Goal: Task Accomplishment & Management: Use online tool/utility

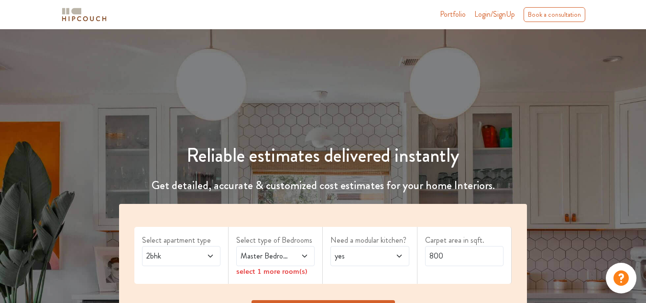
scroll to position [138, 0]
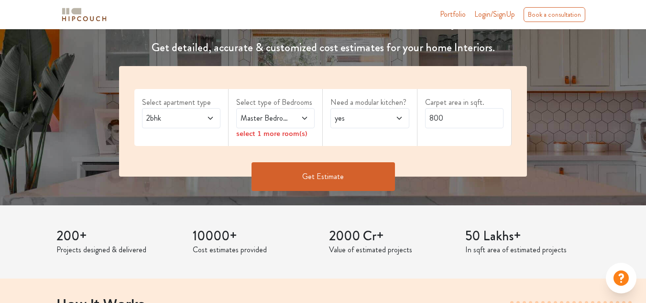
click at [301, 113] on span at bounding box center [299, 117] width 17 height 11
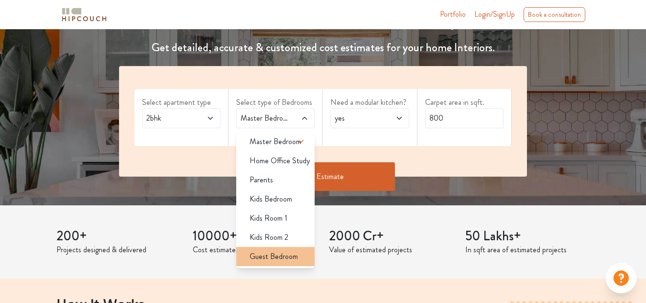
click at [286, 259] on span "Guest Bedroom" at bounding box center [274, 256] width 48 height 11
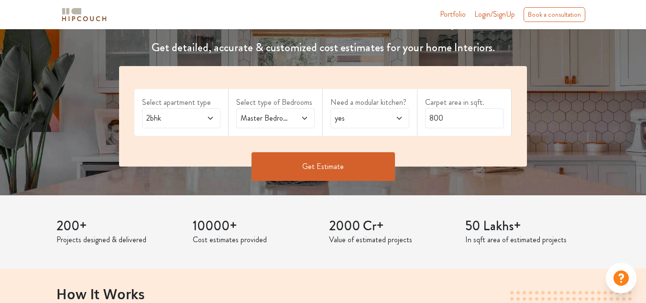
click at [334, 164] on button "Get Estimate" at bounding box center [322, 166] width 143 height 29
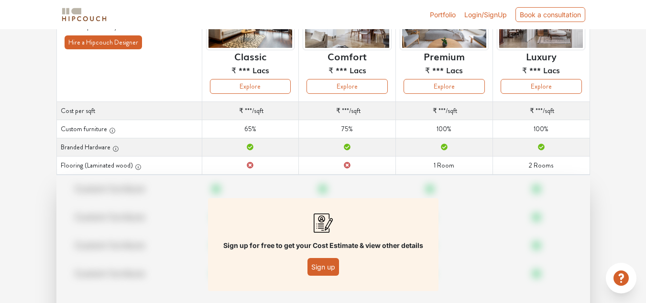
scroll to position [109, 0]
click at [326, 267] on button "Sign up" at bounding box center [323, 266] width 32 height 18
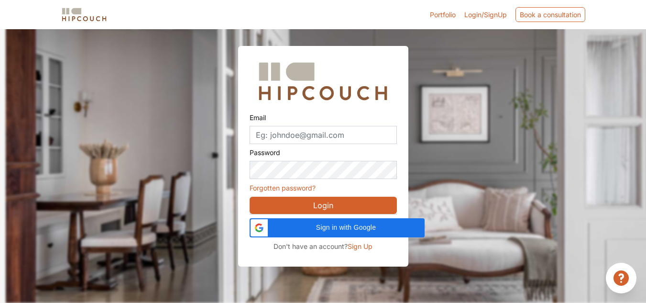
scroll to position [29, 0]
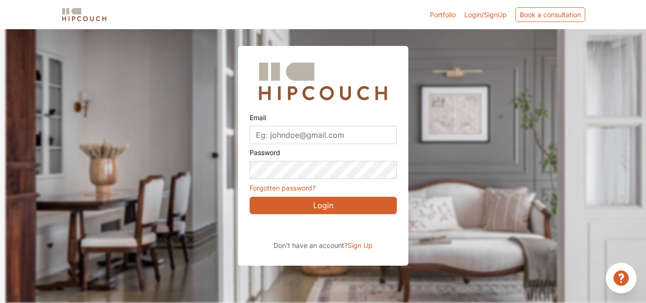
click at [361, 244] on span "Sign Up" at bounding box center [360, 245] width 25 height 8
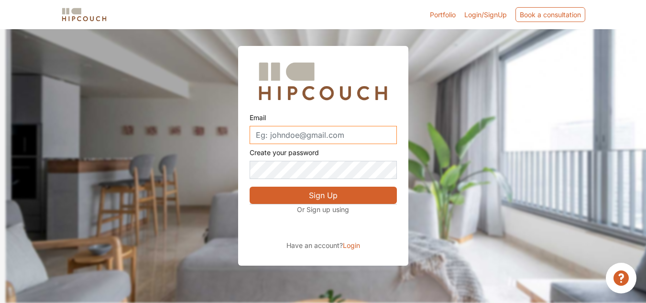
click at [297, 134] on input "Email" at bounding box center [323, 135] width 147 height 18
type input "Aarti.rana@nilkamal.com"
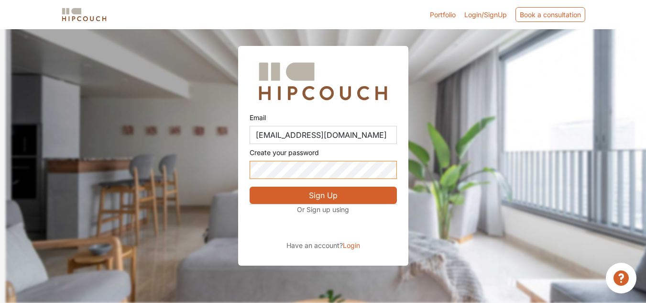
click at [250, 186] on button "Sign Up" at bounding box center [323, 194] width 147 height 17
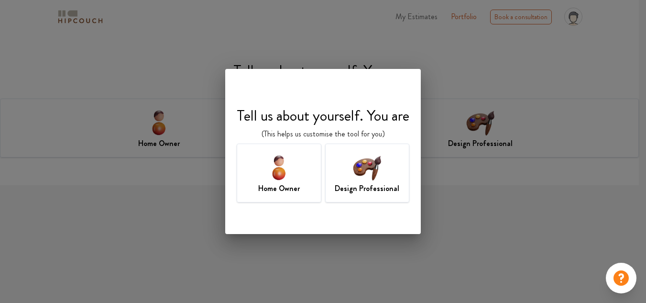
click at [283, 165] on img at bounding box center [278, 167] width 31 height 31
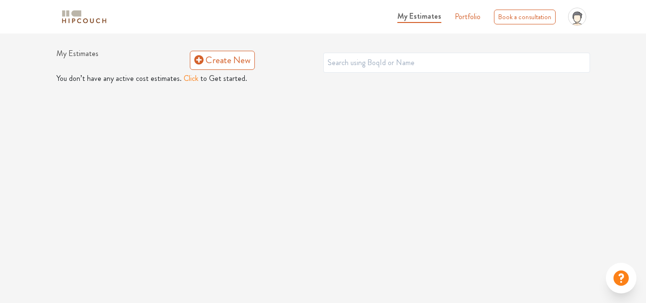
click at [185, 78] on button "Click" at bounding box center [191, 78] width 15 height 11
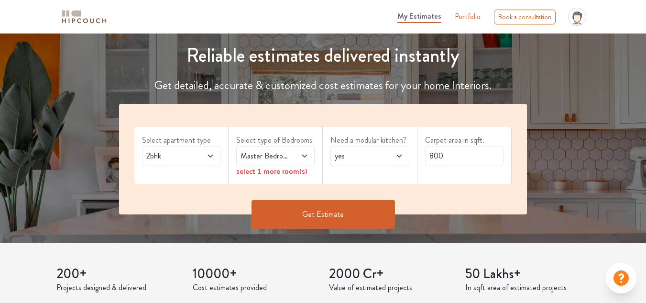
scroll to position [105, 0]
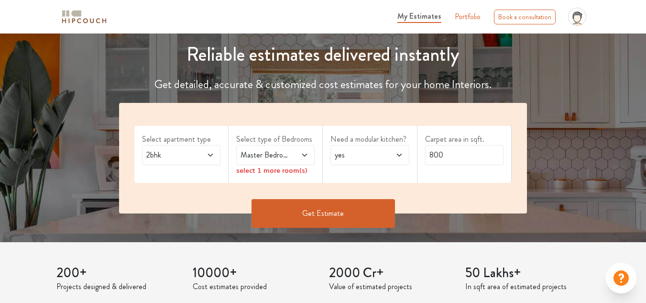
click at [304, 155] on icon at bounding box center [304, 154] width 5 height 3
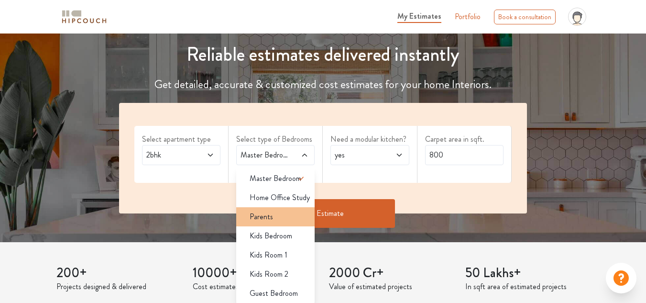
click at [273, 220] on div "Parents" at bounding box center [278, 216] width 73 height 11
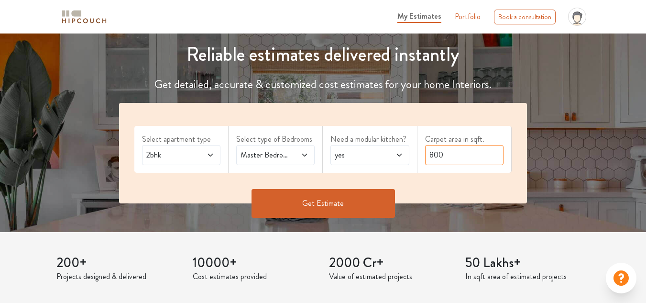
click at [433, 154] on input "800" at bounding box center [464, 155] width 78 height 20
type input "600"
click at [319, 201] on button "Get Estimate" at bounding box center [322, 203] width 143 height 29
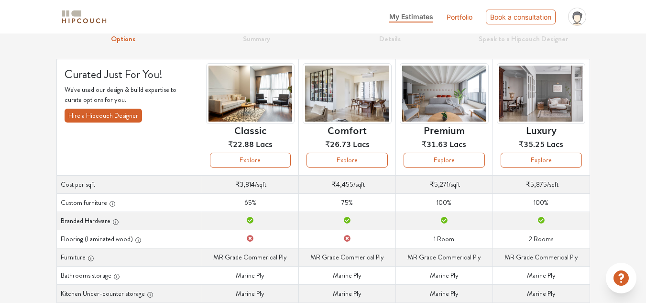
scroll to position [40, 0]
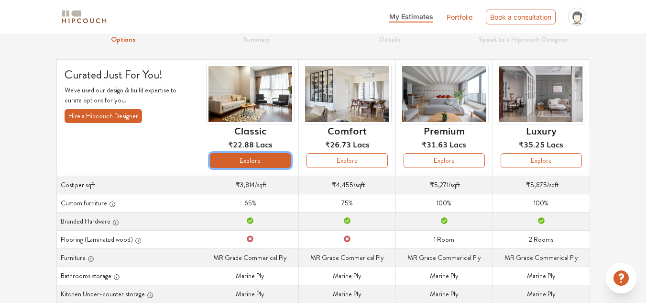
click at [268, 162] on button "Explore" at bounding box center [250, 160] width 81 height 15
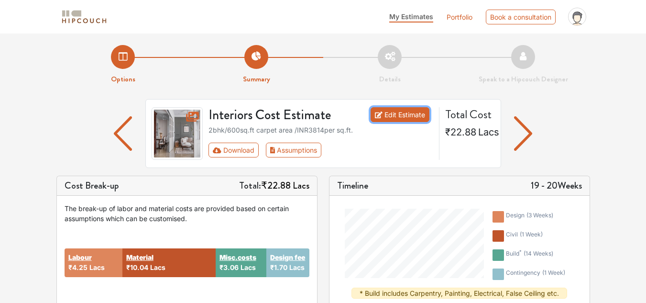
click at [399, 117] on link "Edit Estimate" at bounding box center [399, 114] width 59 height 15
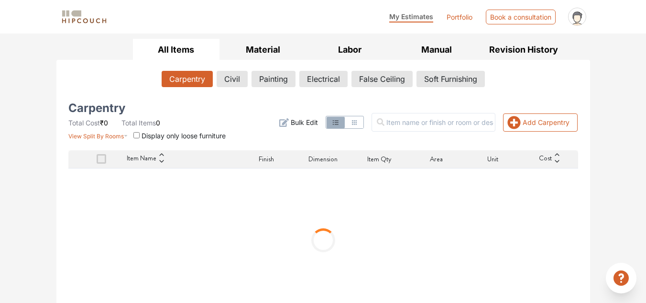
scroll to position [139, 0]
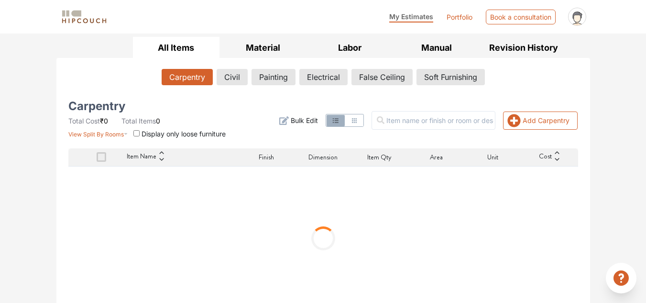
click at [79, 191] on div at bounding box center [323, 237] width 510 height 143
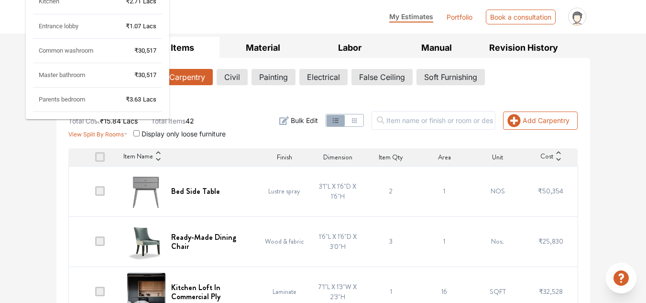
click at [124, 134] on icon "button" at bounding box center [126, 131] width 4 height 11
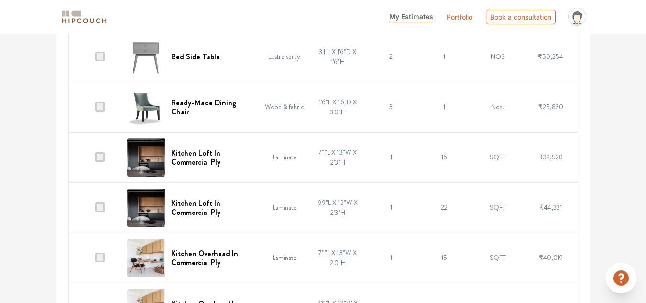
scroll to position [280, 0]
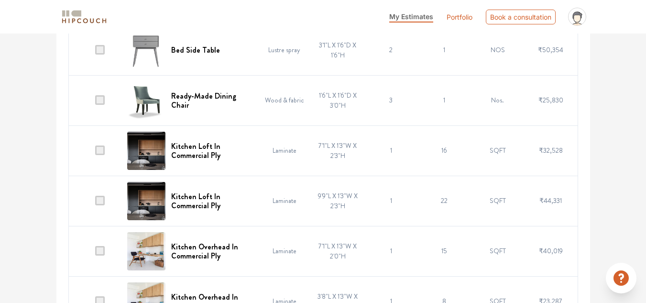
click at [100, 152] on span at bounding box center [100, 150] width 10 height 10
click at [95, 153] on input "checkbox" at bounding box center [95, 153] width 0 height 0
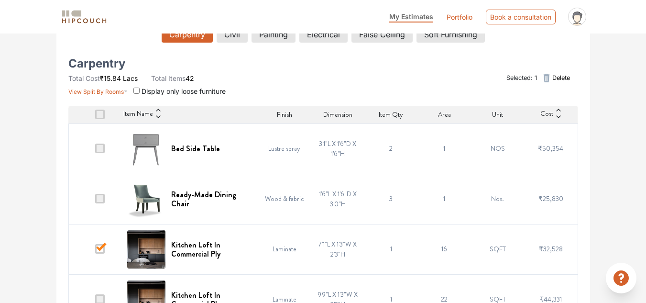
scroll to position [181, 0]
click at [100, 149] on span at bounding box center [100, 149] width 10 height 10
click at [95, 151] on input "checkbox" at bounding box center [95, 151] width 0 height 0
click at [101, 203] on span at bounding box center [100, 199] width 10 height 10
click at [95, 201] on input "checkbox" at bounding box center [95, 201] width 0 height 0
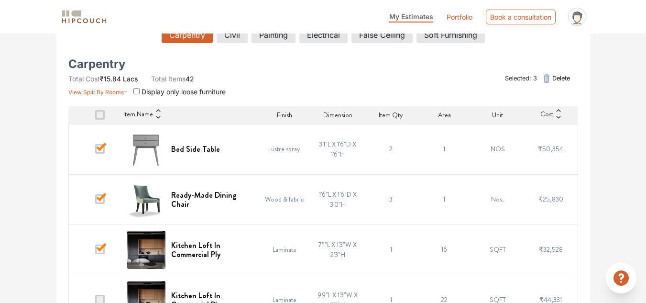
click at [101, 248] on span at bounding box center [100, 249] width 10 height 10
click at [95, 251] on input "checkbox" at bounding box center [95, 251] width 0 height 0
click at [100, 144] on span at bounding box center [100, 149] width 10 height 10
click at [95, 151] on input "checkbox" at bounding box center [95, 151] width 0 height 0
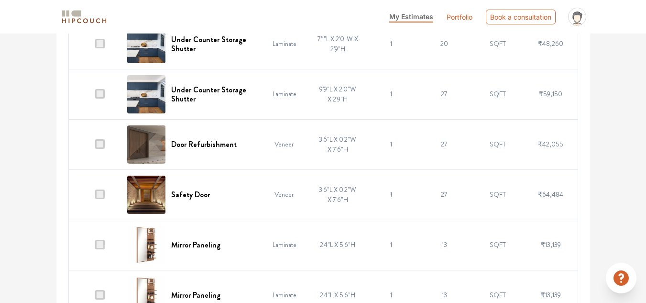
scroll to position [638, 0]
click at [99, 196] on span at bounding box center [100, 194] width 10 height 10
click at [95, 196] on input "checkbox" at bounding box center [95, 196] width 0 height 0
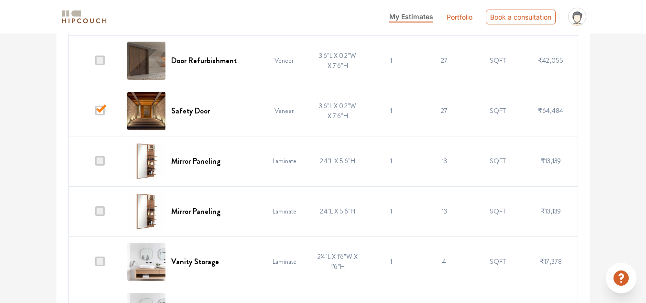
scroll to position [722, 0]
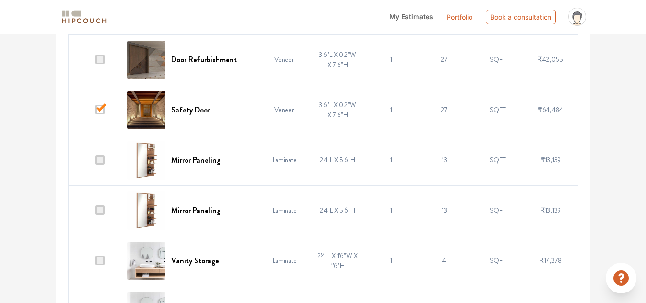
click at [105, 211] on span at bounding box center [100, 210] width 10 height 10
click at [95, 212] on input "checkbox" at bounding box center [95, 212] width 0 height 0
click at [103, 160] on span at bounding box center [100, 160] width 10 height 10
click at [95, 162] on input "checkbox" at bounding box center [95, 162] width 0 height 0
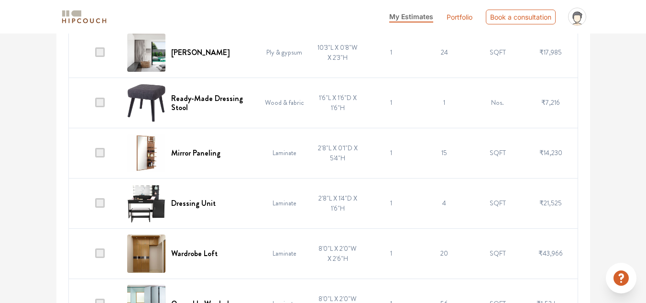
scroll to position [1031, 0]
click at [102, 153] on span at bounding box center [100, 152] width 10 height 10
click at [95, 154] on input "checkbox" at bounding box center [95, 154] width 0 height 0
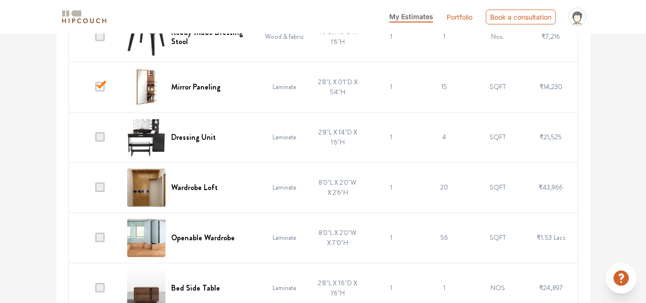
scroll to position [1097, 0]
click at [101, 135] on span at bounding box center [100, 136] width 10 height 10
click at [95, 139] on input "checkbox" at bounding box center [95, 139] width 0 height 0
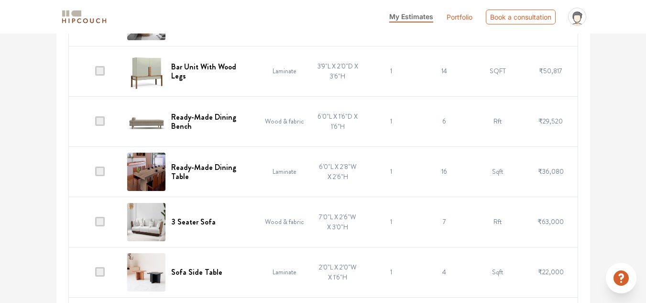
scroll to position [1966, 0]
click at [101, 172] on span at bounding box center [100, 171] width 10 height 10
click at [95, 173] on input "checkbox" at bounding box center [95, 173] width 0 height 0
click at [103, 122] on span at bounding box center [100, 121] width 10 height 10
click at [95, 123] on input "checkbox" at bounding box center [95, 123] width 0 height 0
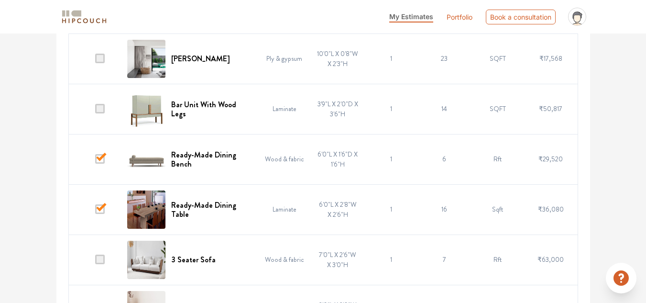
scroll to position [1936, 0]
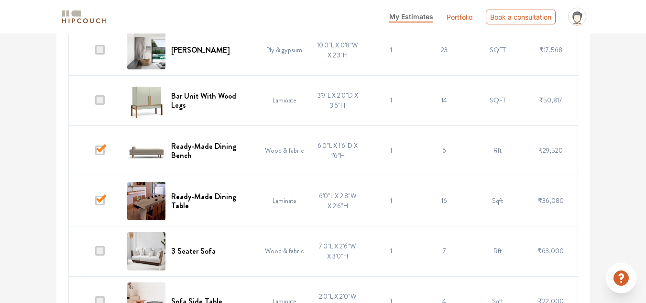
click at [103, 151] on span at bounding box center [100, 150] width 10 height 10
click at [95, 153] on input "checkbox" at bounding box center [95, 153] width 0 height 0
click at [99, 201] on span at bounding box center [100, 201] width 10 height 10
click at [95, 203] on input "checkbox" at bounding box center [95, 203] width 0 height 0
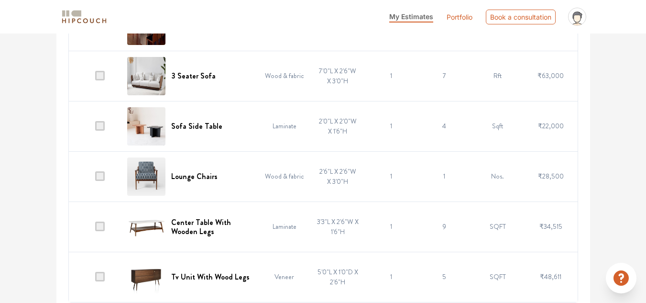
scroll to position [2118, 0]
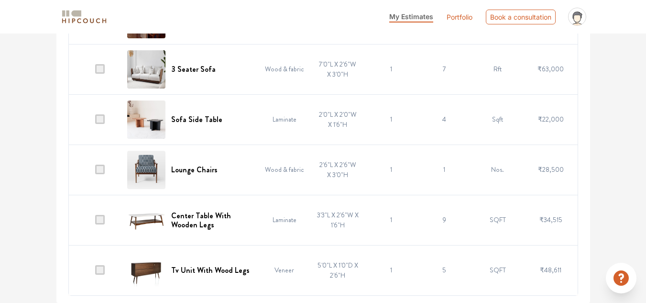
click at [98, 219] on span at bounding box center [100, 220] width 10 height 10
click at [95, 222] on input "checkbox" at bounding box center [95, 222] width 0 height 0
click at [99, 270] on span at bounding box center [100, 270] width 10 height 10
click at [95, 272] on input "checkbox" at bounding box center [95, 272] width 0 height 0
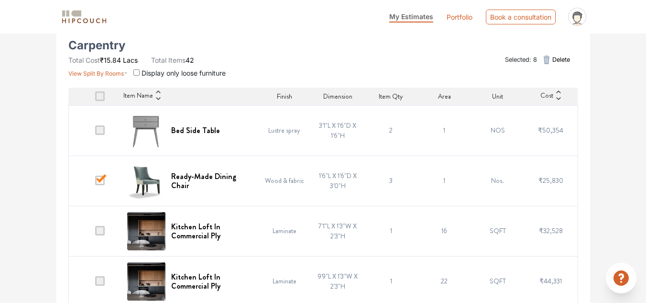
scroll to position [0, 0]
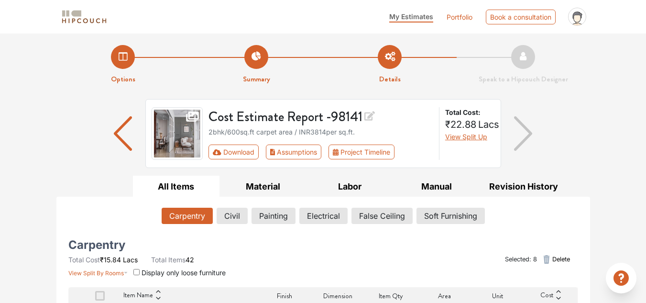
click at [560, 257] on span "Delete" at bounding box center [561, 258] width 18 height 9
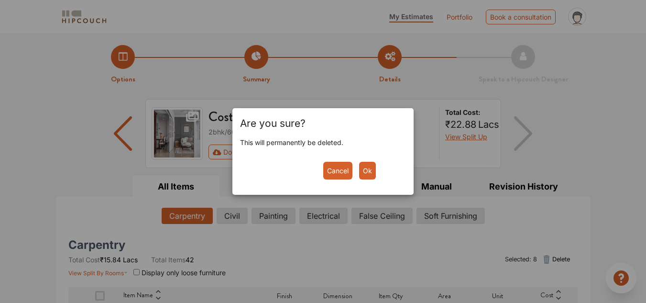
click at [367, 171] on button "Ok" at bounding box center [367, 171] width 17 height 18
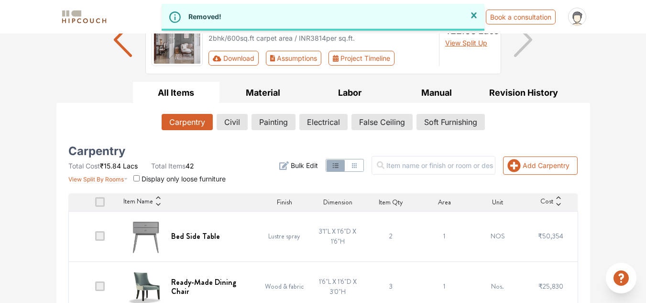
scroll to position [96, 0]
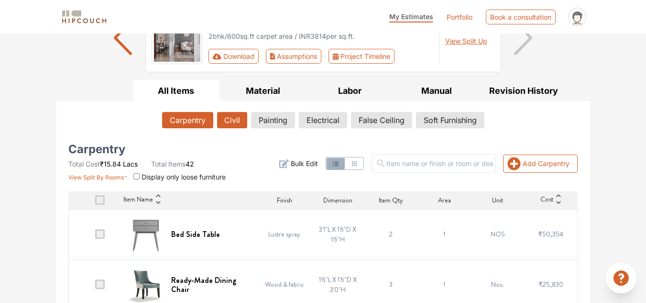
click at [226, 120] on button "Civil" at bounding box center [232, 120] width 30 height 16
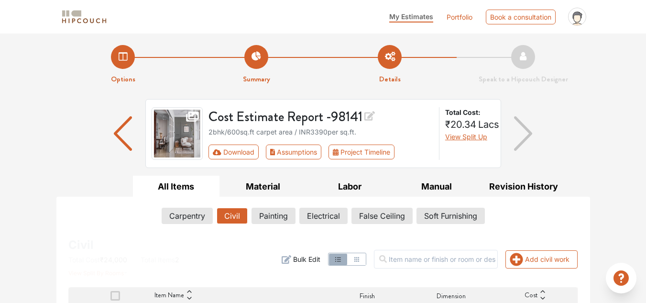
scroll to position [110, 0]
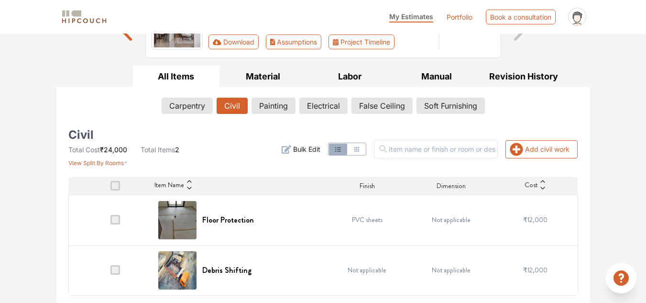
click at [115, 226] on td at bounding box center [110, 220] width 84 height 50
click at [118, 221] on span at bounding box center [115, 220] width 10 height 10
click at [110, 222] on input "checkbox" at bounding box center [110, 222] width 0 height 0
click at [116, 220] on span at bounding box center [115, 220] width 10 height 10
click at [110, 222] on input "checkbox" at bounding box center [110, 222] width 0 height 0
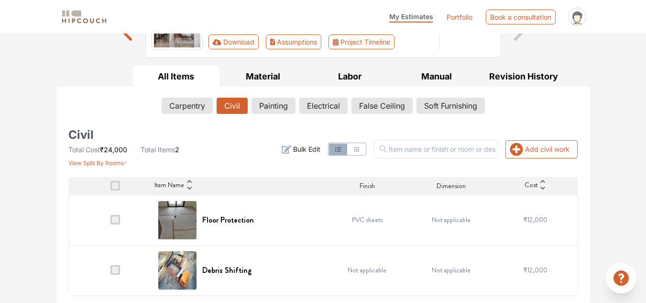
click at [116, 220] on span at bounding box center [115, 220] width 10 height 10
click at [110, 222] on input "checkbox" at bounding box center [110, 222] width 0 height 0
click at [116, 220] on span at bounding box center [115, 220] width 10 height 10
click at [110, 222] on input "checkbox" at bounding box center [110, 222] width 0 height 0
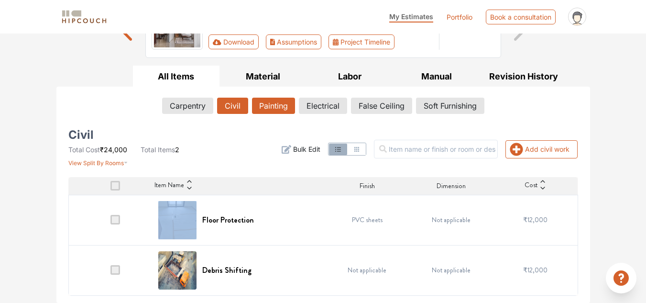
click at [267, 102] on button "Painting" at bounding box center [273, 106] width 43 height 16
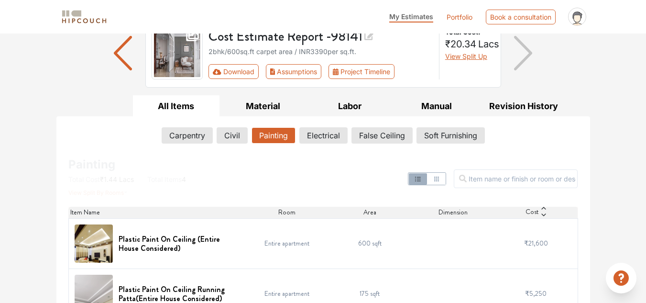
scroll to position [90, 0]
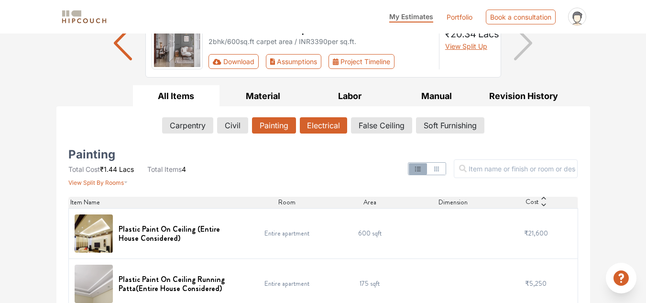
click at [327, 129] on button "Electrical" at bounding box center [323, 125] width 47 height 16
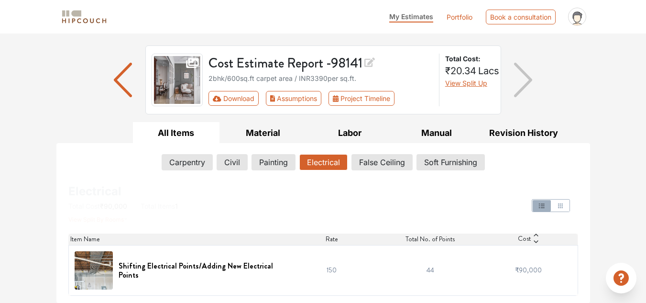
scroll to position [54, 0]
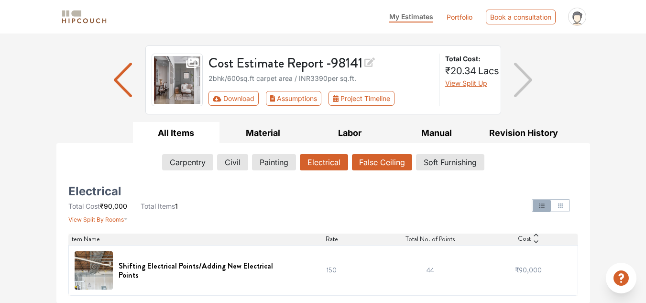
click at [384, 162] on button "False Ceiling" at bounding box center [382, 162] width 60 height 16
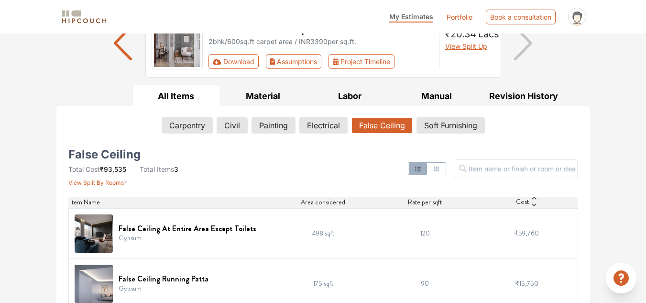
scroll to position [0, 0]
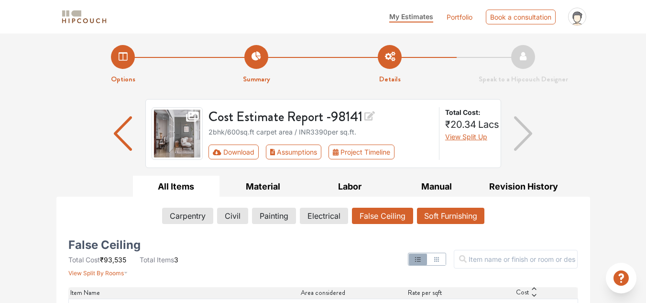
click at [448, 219] on button "Soft Furnishing" at bounding box center [450, 215] width 67 height 16
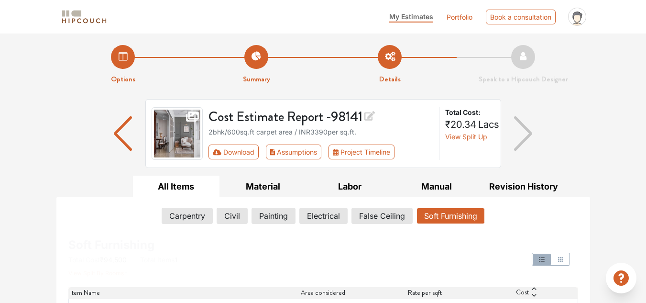
scroll to position [54, 0]
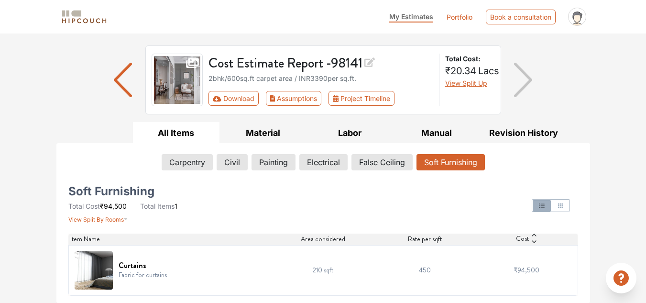
click at [534, 241] on icon at bounding box center [534, 241] width 4 height 2
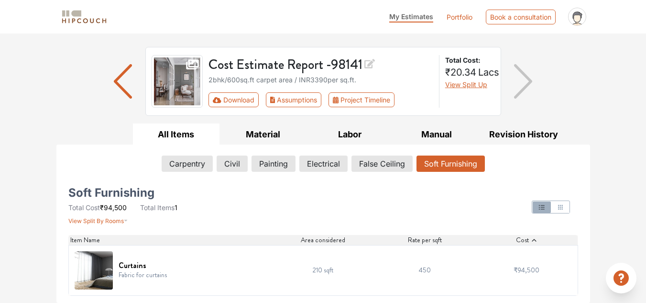
click at [535, 235] on div "Cost" at bounding box center [527, 240] width 102 height 10
click at [130, 266] on h6 "Curtains" at bounding box center [143, 265] width 48 height 9
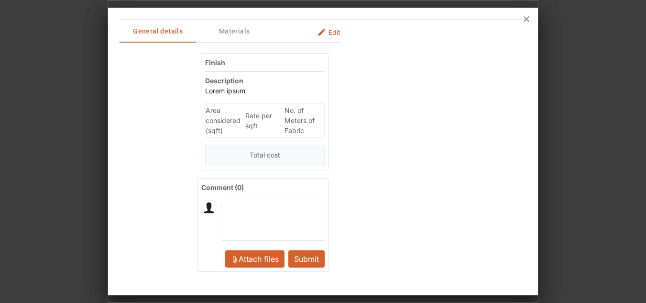
scroll to position [0, 0]
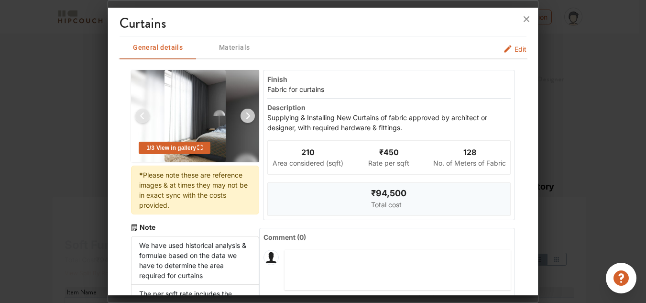
click at [243, 120] on img at bounding box center [247, 115] width 23 height 23
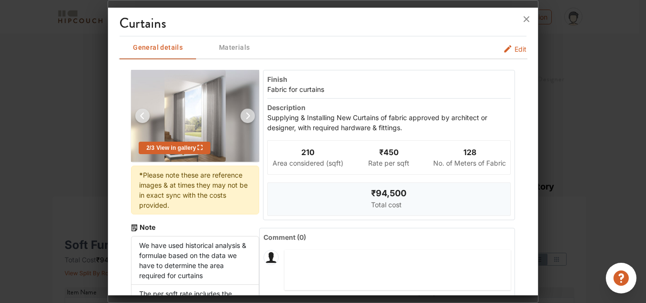
click at [243, 120] on img at bounding box center [247, 115] width 23 height 23
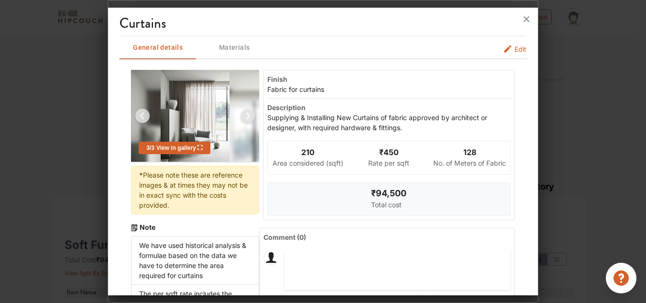
click at [244, 112] on img at bounding box center [247, 115] width 23 height 23
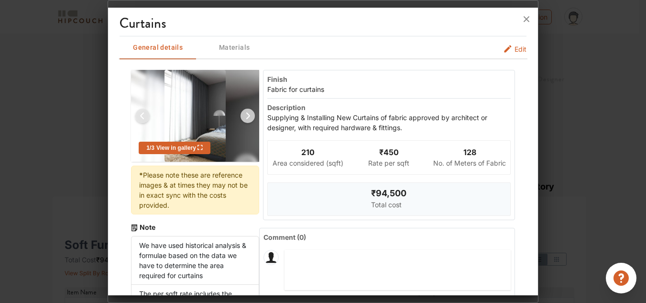
click at [244, 112] on img at bounding box center [247, 115] width 23 height 23
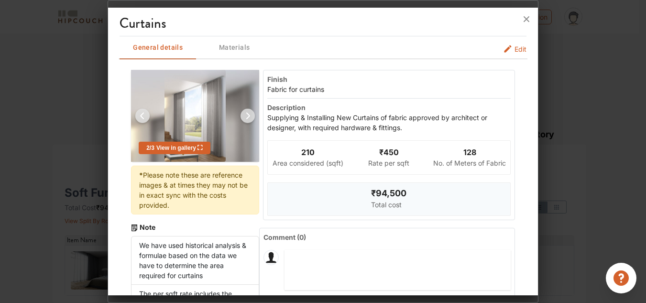
click at [229, 47] on span "Materials" at bounding box center [234, 48] width 75 height 12
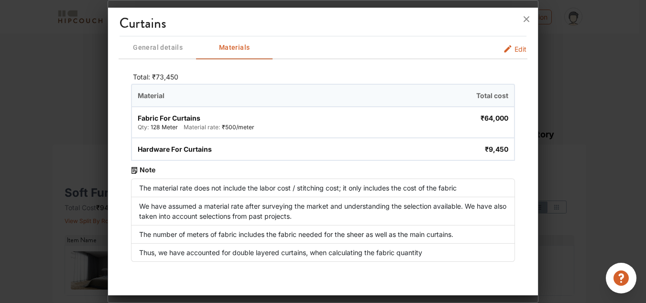
click at [518, 48] on span "Edit" at bounding box center [520, 49] width 12 height 10
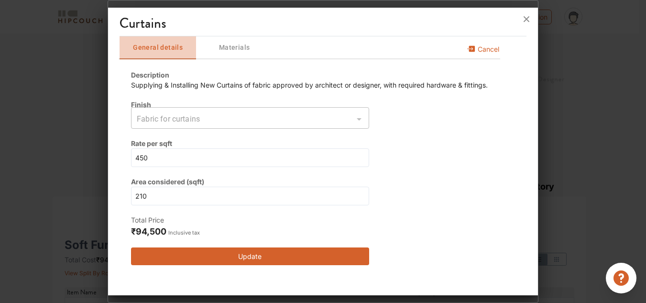
click at [164, 50] on span "General details" at bounding box center [157, 48] width 75 height 12
click at [226, 50] on span "Materials" at bounding box center [234, 48] width 75 height 12
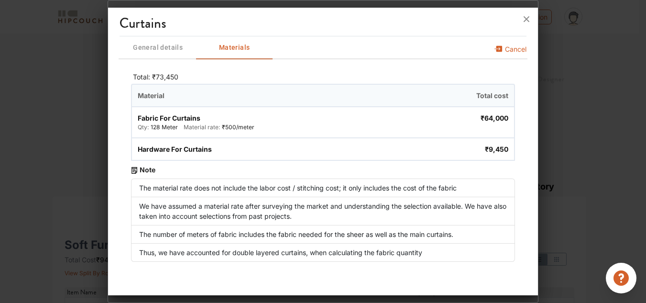
click at [151, 42] on span "General details" at bounding box center [157, 48] width 75 height 12
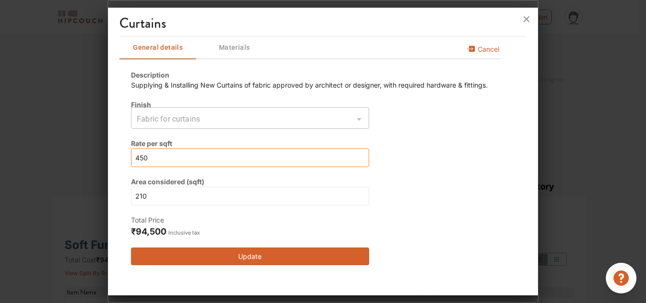
click at [210, 155] on input "450" at bounding box center [250, 157] width 238 height 19
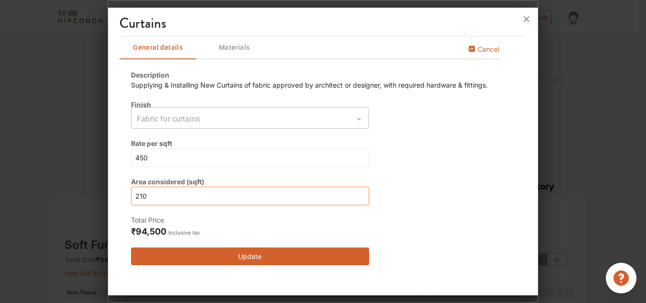
click at [198, 198] on input "210" at bounding box center [250, 195] width 238 height 19
type input "21"
type input "2"
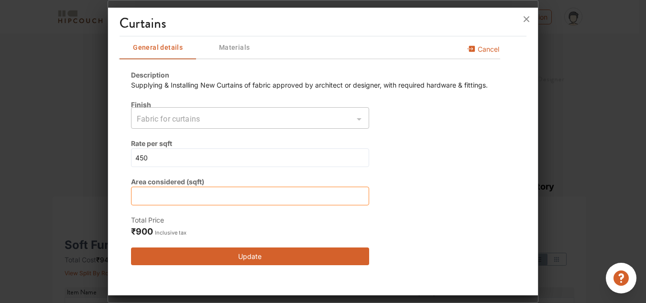
type input "2"
type input "21"
type input "210"
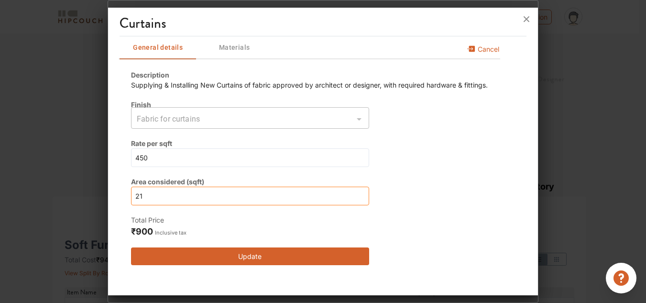
type input "210"
type input "2100"
type input "210"
type input "2"
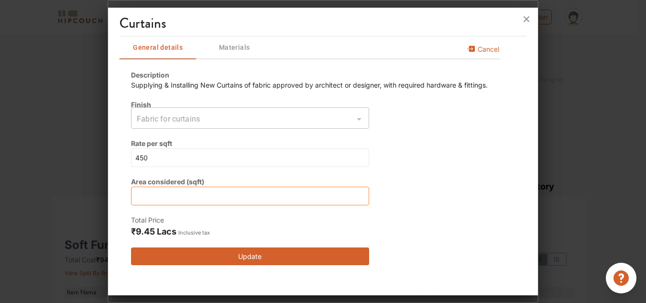
type input "2"
type input "21"
type input "210"
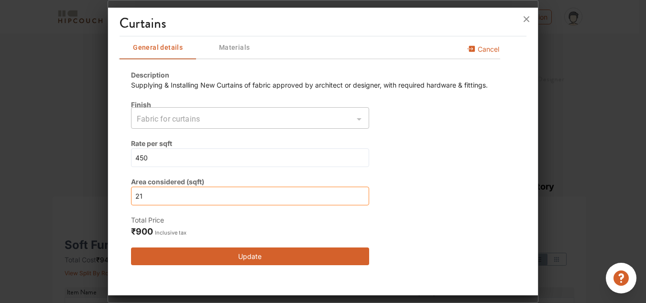
type input "210"
type input "2100"
click at [140, 196] on input "2100" at bounding box center [250, 195] width 238 height 19
type input "100"
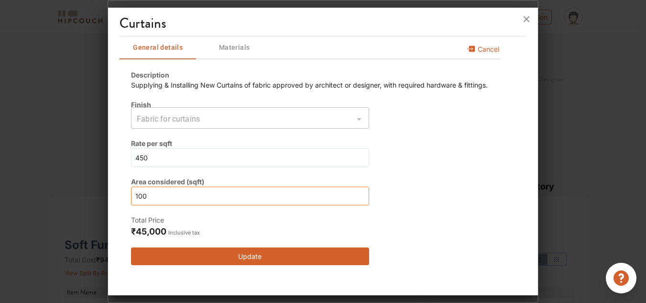
type input "100"
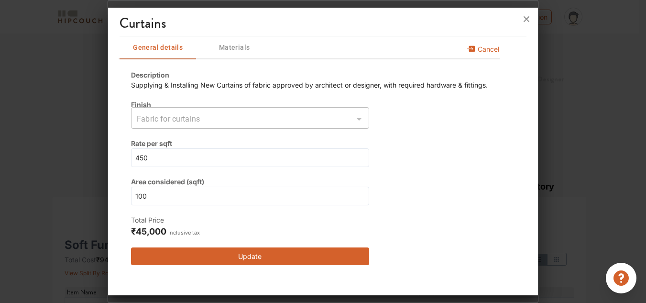
click at [254, 260] on button "Update" at bounding box center [250, 256] width 238 height 18
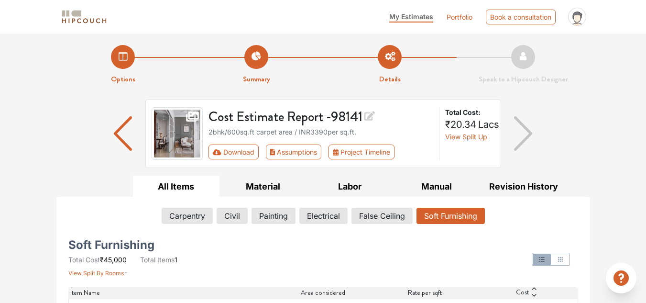
scroll to position [54, 0]
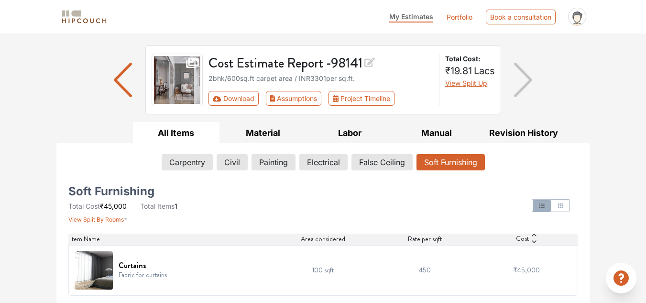
click at [428, 274] on td "450" at bounding box center [425, 270] width 102 height 50
click at [375, 164] on button "False Ceiling" at bounding box center [382, 162] width 60 height 16
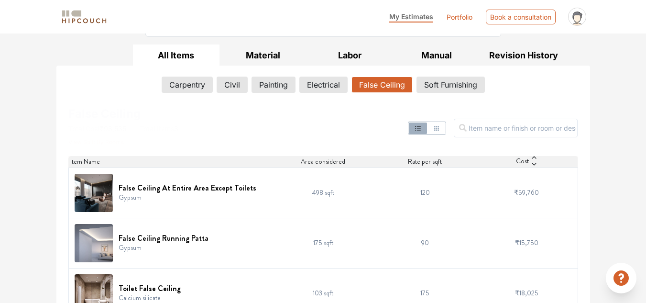
scroll to position [154, 0]
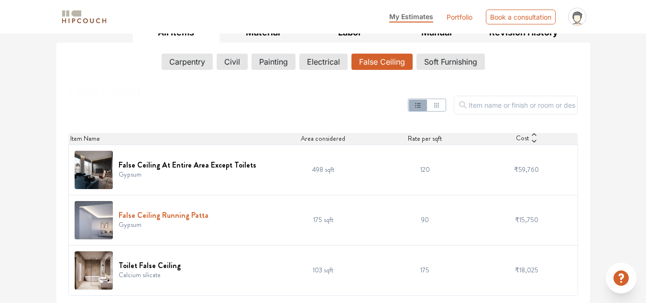
click at [172, 215] on h6 "False Ceiling Running Patta" at bounding box center [164, 214] width 90 height 9
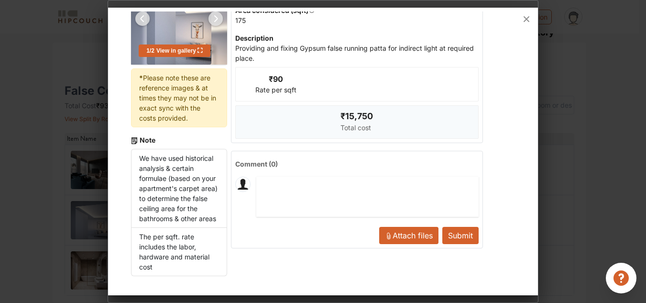
scroll to position [0, 0]
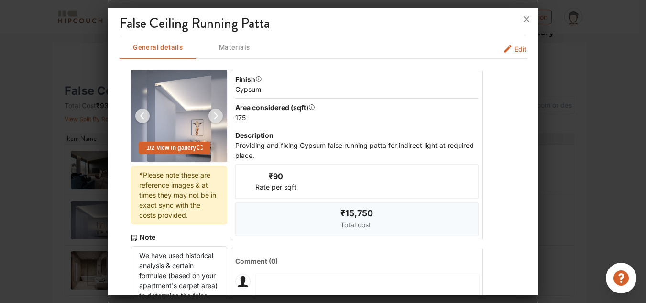
click at [514, 52] on span "Edit" at bounding box center [520, 49] width 12 height 10
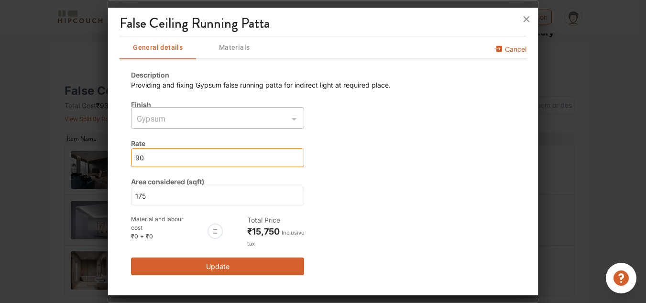
click at [168, 157] on input "90" at bounding box center [217, 157] width 173 height 19
type input "9"
type input "0"
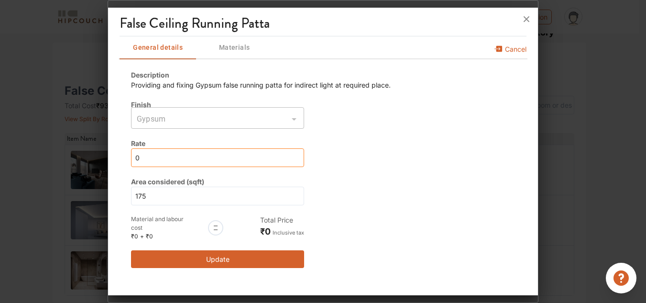
type input "2"
type input "25"
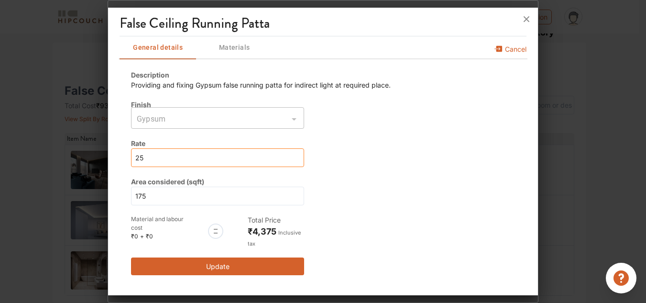
type input "25"
click at [211, 267] on button "Update" at bounding box center [217, 266] width 173 height 18
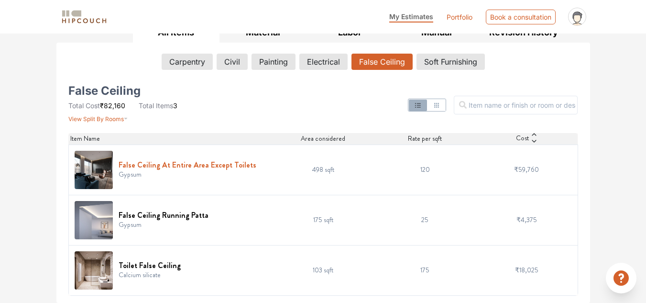
click at [234, 163] on h6 "False Ceiling At Entire Area Except Toilets" at bounding box center [188, 164] width 138 height 9
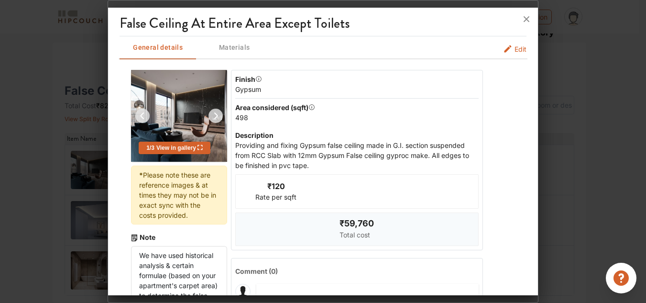
click at [514, 54] on span "Edit" at bounding box center [520, 49] width 12 height 10
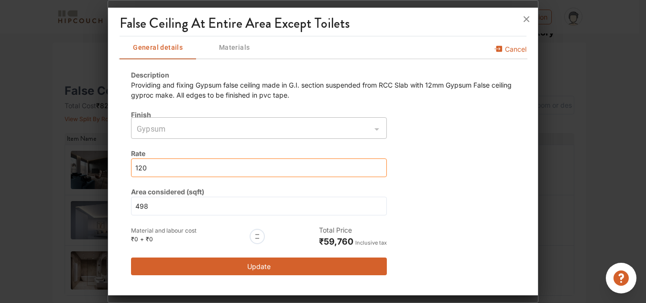
drag, startPoint x: 153, startPoint y: 170, endPoint x: 109, endPoint y: 169, distance: 44.0
click at [109, 169] on div "False Ceiling At Entire Area Except Toilets General details Materials Cancel De…" at bounding box center [323, 152] width 430 height 283
type input "2"
type input "25"
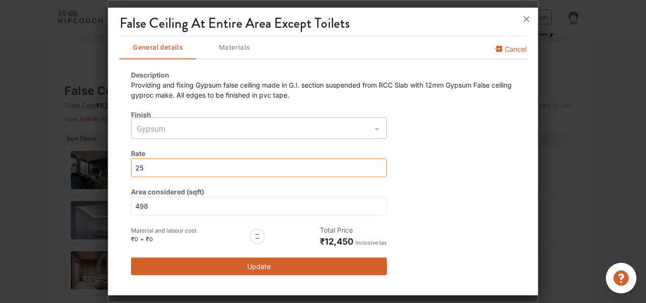
type input "25"
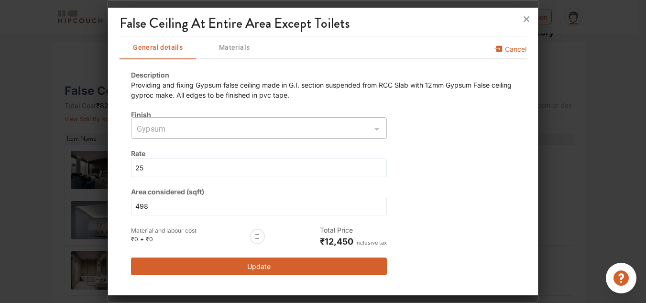
click at [258, 272] on button "Update" at bounding box center [259, 266] width 256 height 18
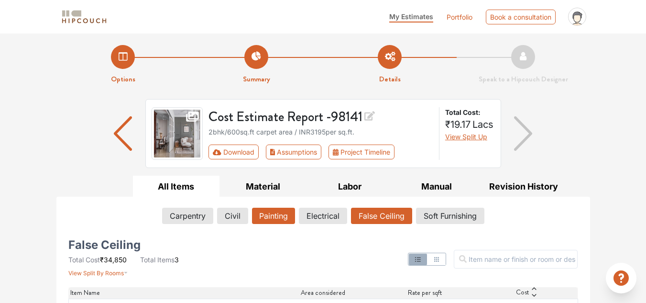
click at [276, 216] on button "Painting" at bounding box center [273, 215] width 43 height 16
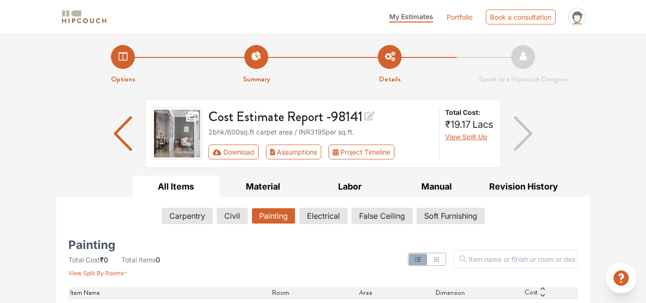
scroll to position [147, 0]
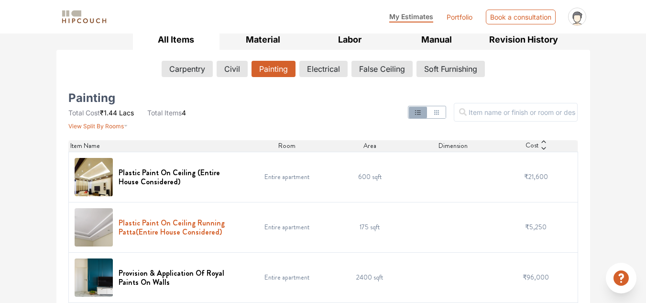
click at [182, 220] on h6 "Plastic Paint On Ceiling Running Patta(Entire House Considered)" at bounding box center [179, 227] width 121 height 18
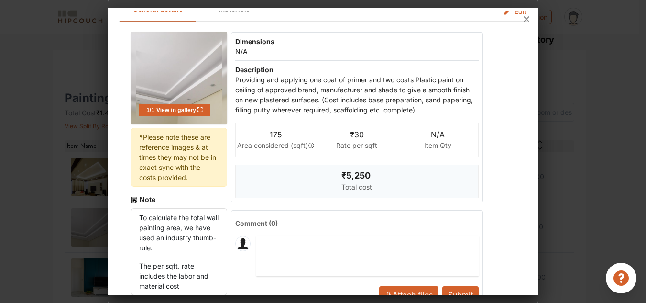
scroll to position [0, 0]
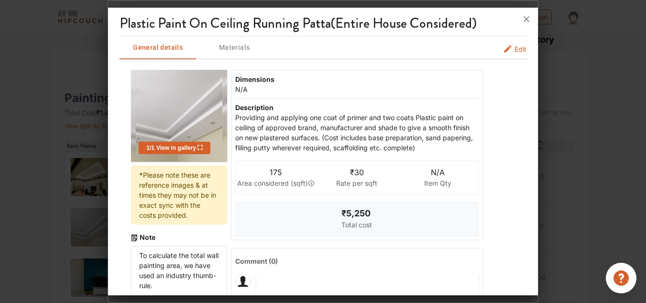
click at [241, 44] on span "Materials" at bounding box center [234, 48] width 65 height 12
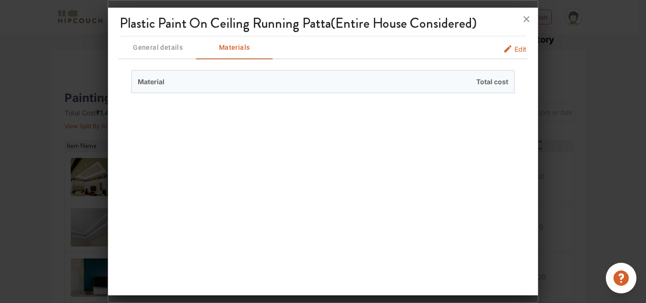
click at [510, 51] on icon "painting info tabs" at bounding box center [508, 49] width 10 height 10
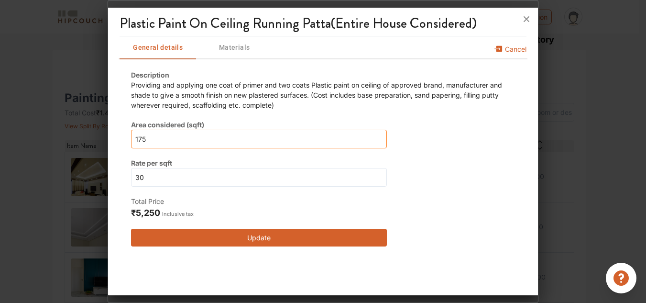
drag, startPoint x: 169, startPoint y: 139, endPoint x: 148, endPoint y: 135, distance: 21.9
click at [148, 135] on input "175" at bounding box center [259, 139] width 256 height 19
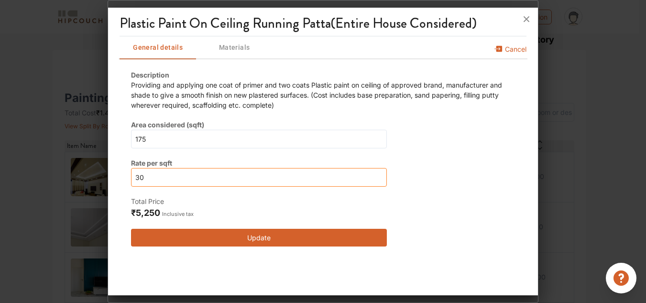
drag, startPoint x: 163, startPoint y: 180, endPoint x: 106, endPoint y: 173, distance: 56.8
click at [108, 173] on div "Plastic Paint On Ceiling Running Patta(Entire House Considered) General details…" at bounding box center [323, 151] width 431 height 303
type input "0"
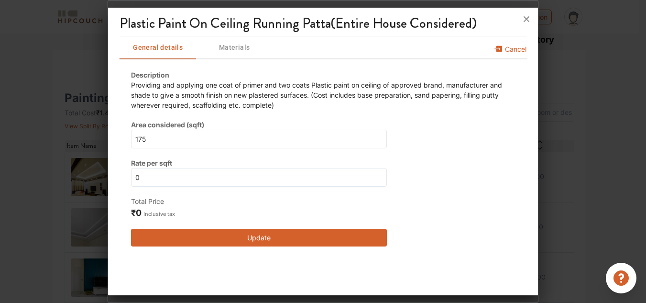
click at [243, 233] on button "Update" at bounding box center [259, 238] width 256 height 18
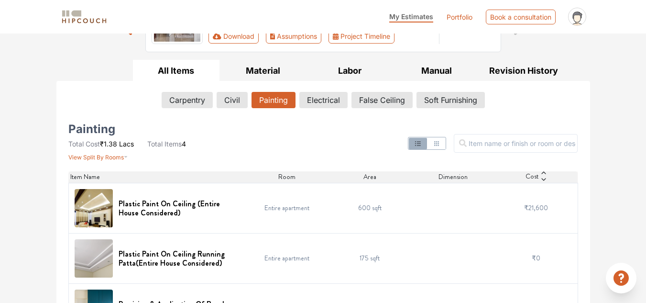
scroll to position [113, 0]
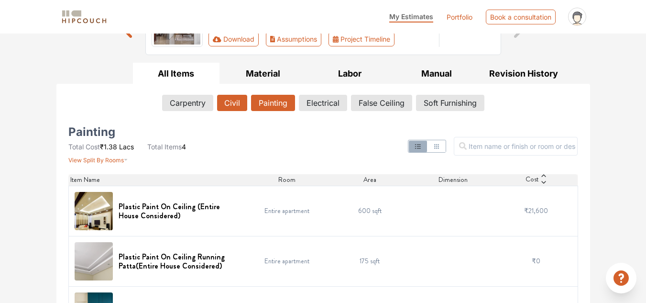
click at [239, 97] on button "Civil" at bounding box center [232, 103] width 30 height 16
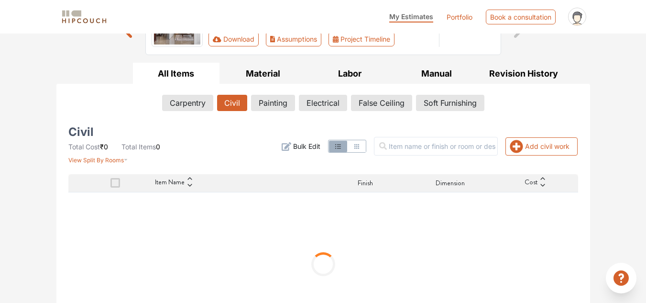
scroll to position [110, 0]
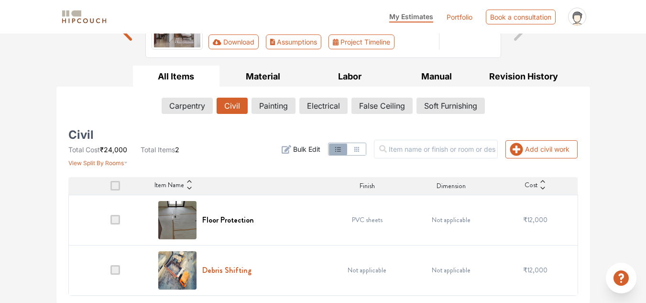
click at [229, 270] on h6 "Debris Shifting" at bounding box center [226, 269] width 49 height 9
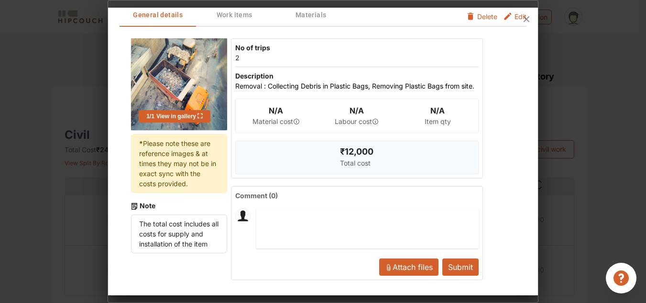
scroll to position [0, 0]
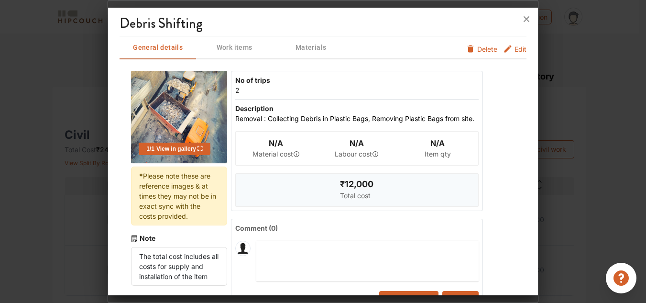
click at [229, 43] on span "Work items" at bounding box center [234, 48] width 75 height 12
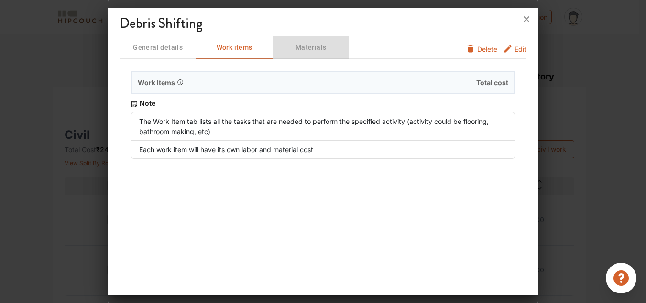
click at [297, 54] on button "Materials" at bounding box center [310, 47] width 76 height 23
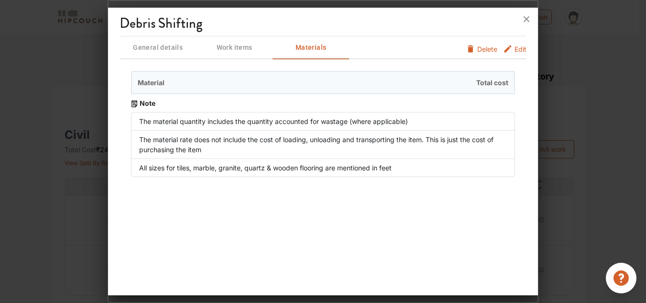
click at [477, 49] on span "Delete" at bounding box center [487, 49] width 20 height 10
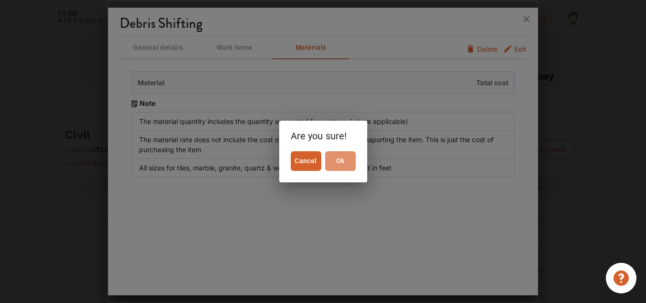
click at [340, 157] on span "Ok" at bounding box center [340, 161] width 23 height 12
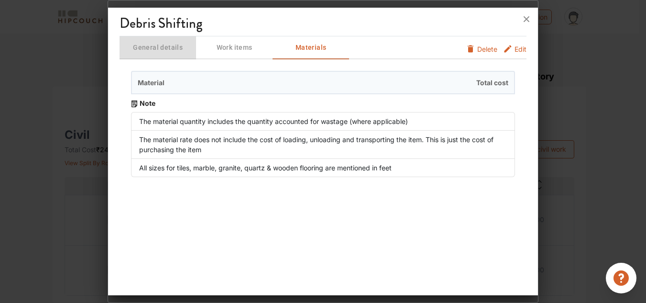
click at [172, 46] on span "General details" at bounding box center [157, 48] width 75 height 12
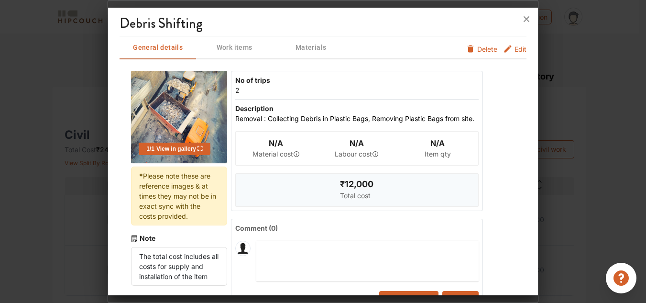
click at [477, 45] on span "Delete" at bounding box center [487, 49] width 20 height 10
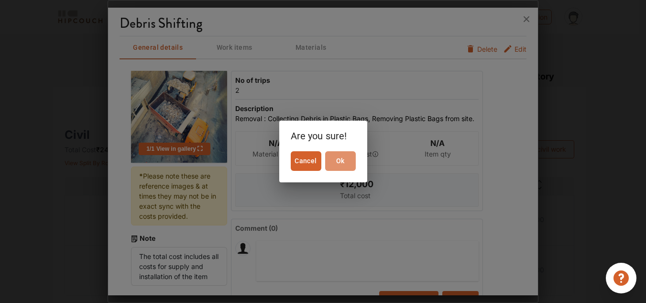
click at [334, 167] on button "Ok" at bounding box center [340, 161] width 31 height 20
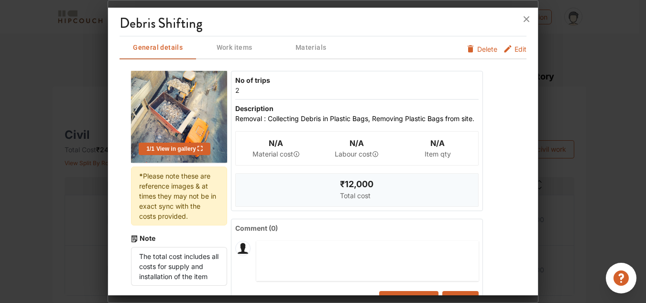
click at [479, 30] on div at bounding box center [323, 19] width 430 height 23
click at [460, 30] on div at bounding box center [323, 19] width 430 height 23
click at [481, 48] on span "Delete" at bounding box center [487, 49] width 20 height 10
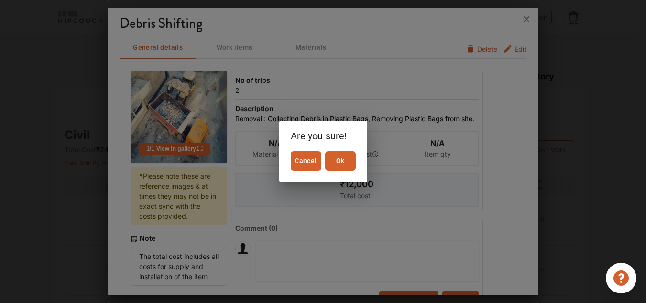
click at [348, 159] on span "Ok" at bounding box center [340, 161] width 23 height 12
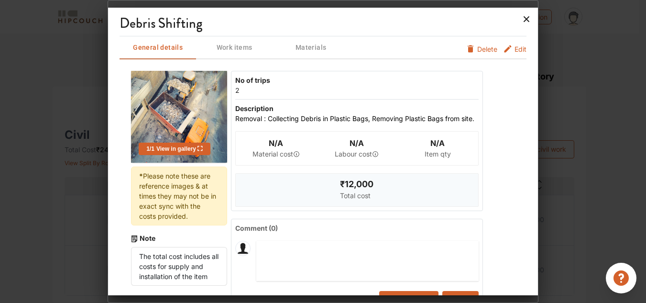
click at [520, 16] on div at bounding box center [323, 19] width 430 height 23
click at [527, 22] on icon at bounding box center [526, 18] width 15 height 15
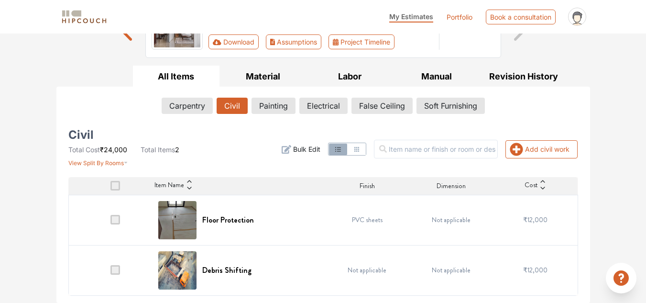
click at [114, 216] on span at bounding box center [115, 220] width 10 height 10
click at [110, 222] on input "checkbox" at bounding box center [110, 222] width 0 height 0
click at [116, 219] on span at bounding box center [115, 220] width 10 height 10
click at [110, 222] on input "checkbox" at bounding box center [110, 222] width 0 height 0
click at [117, 273] on span at bounding box center [115, 270] width 10 height 10
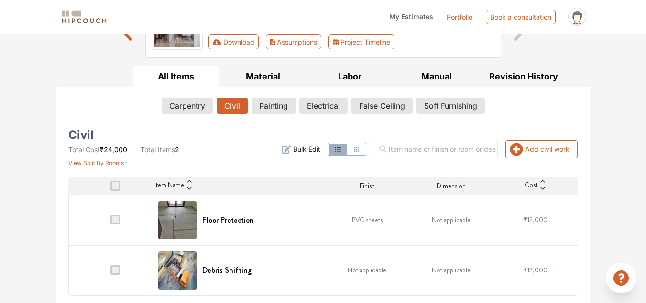
click at [110, 272] on input "checkbox" at bounding box center [110, 272] width 0 height 0
click at [109, 269] on td at bounding box center [110, 270] width 84 height 50
click at [109, 222] on td at bounding box center [110, 220] width 84 height 50
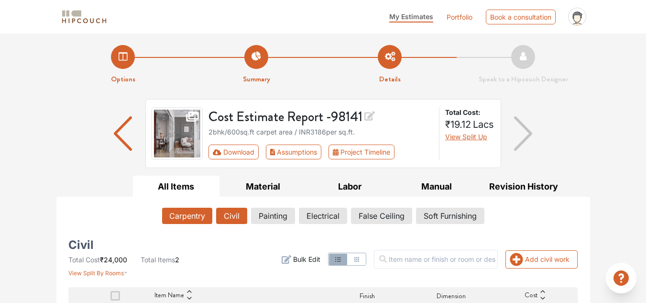
click at [193, 220] on button "Carpentry" at bounding box center [187, 215] width 50 height 16
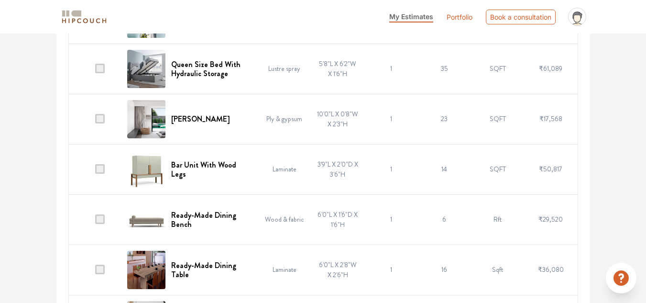
scroll to position [1566, 0]
click at [102, 221] on span at bounding box center [100, 220] width 10 height 10
click at [95, 222] on input "checkbox" at bounding box center [95, 222] width 0 height 0
click at [103, 218] on span at bounding box center [100, 220] width 10 height 10
click at [95, 222] on input "checkbox" at bounding box center [95, 222] width 0 height 0
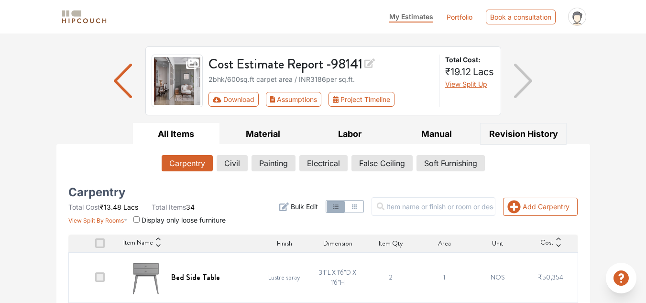
scroll to position [0, 0]
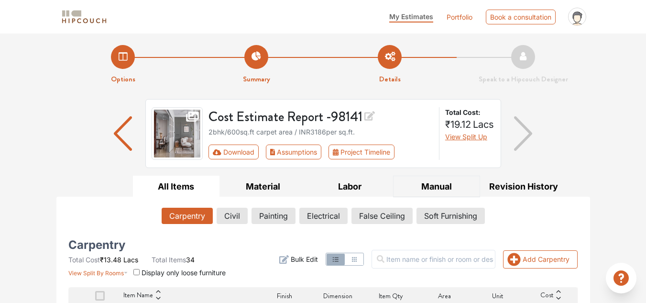
click at [437, 189] on button "Manual" at bounding box center [436, 186] width 87 height 22
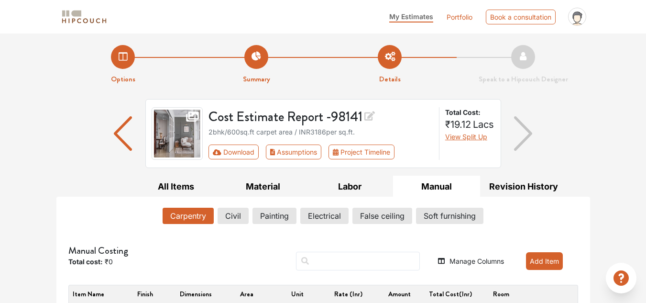
scroll to position [16, 0]
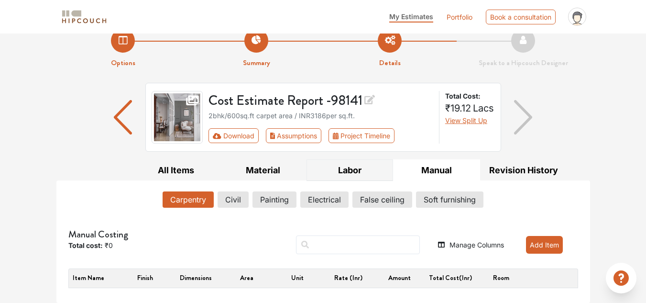
click at [350, 168] on button "Labor" at bounding box center [349, 170] width 87 height 22
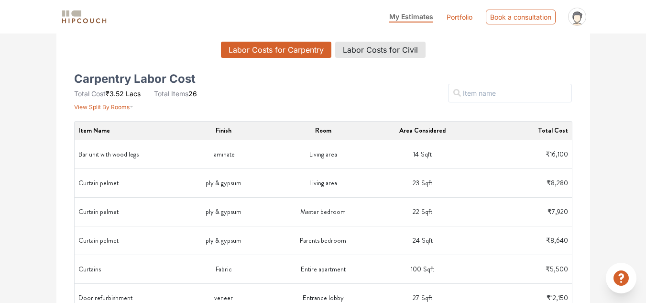
scroll to position [0, 0]
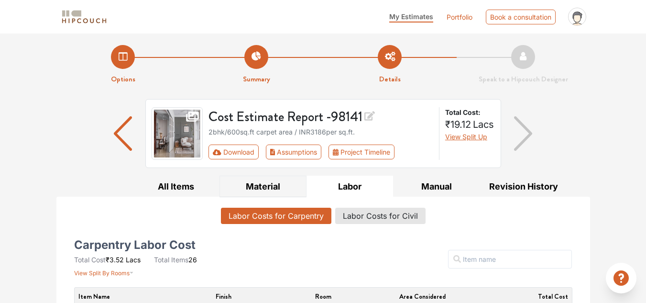
click at [250, 187] on button "Material" at bounding box center [262, 186] width 87 height 22
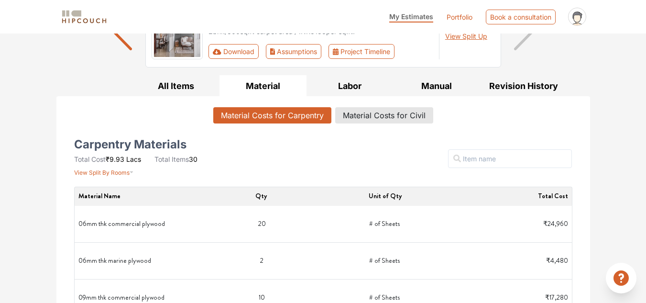
scroll to position [88, 0]
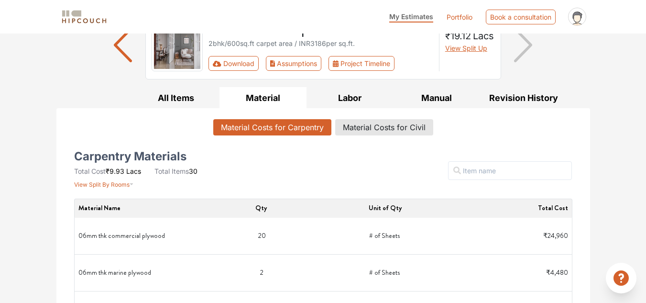
click at [266, 99] on button "Material" at bounding box center [262, 98] width 87 height 22
click at [192, 93] on button "All Items" at bounding box center [176, 98] width 87 height 22
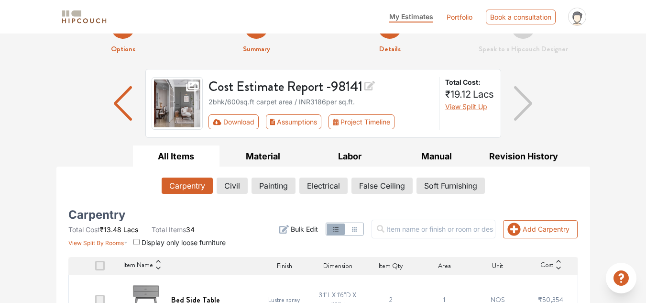
scroll to position [30, 0]
click at [519, 107] on img "button" at bounding box center [523, 104] width 19 height 34
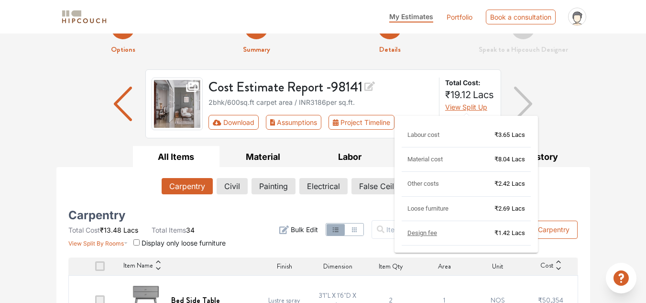
click at [477, 108] on span "View Split Up" at bounding box center [466, 107] width 42 height 8
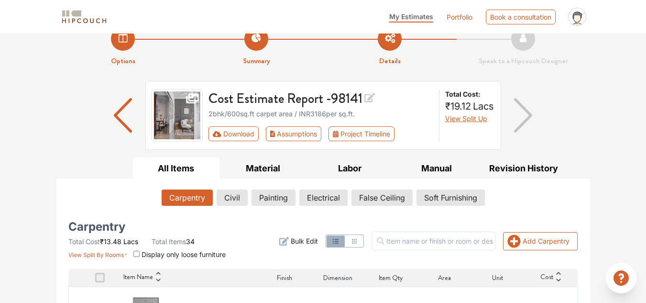
scroll to position [19, 0]
click at [297, 131] on button "Assumptions" at bounding box center [294, 133] width 56 height 15
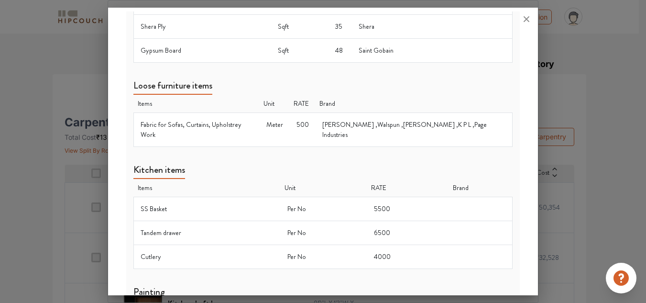
scroll to position [123, 0]
click at [580, 232] on div at bounding box center [323, 151] width 646 height 303
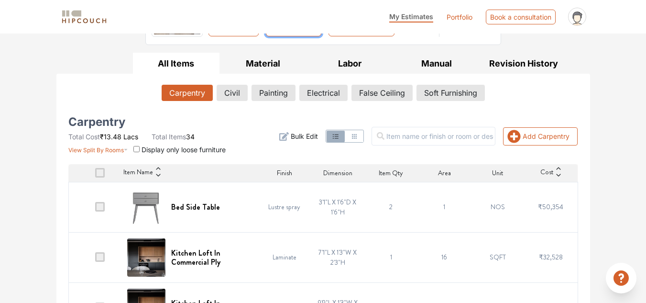
scroll to position [0, 0]
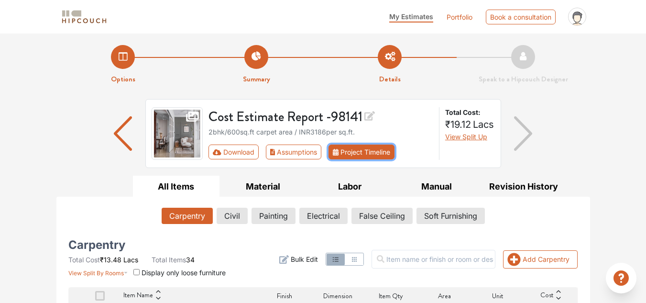
click at [367, 151] on button "Project Timeline" at bounding box center [361, 151] width 66 height 15
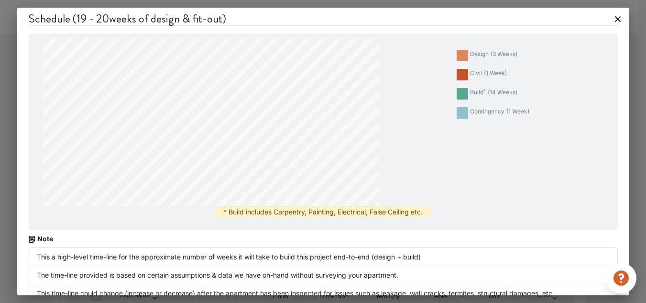
click at [615, 20] on icon at bounding box center [618, 19] width 6 height 6
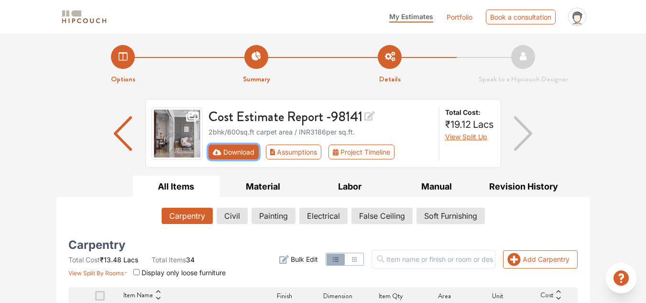
click at [227, 157] on button "Download" at bounding box center [233, 151] width 50 height 15
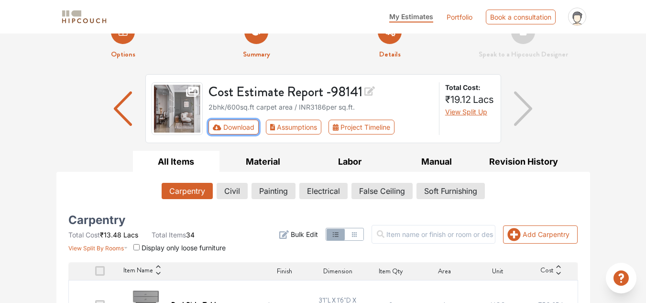
scroll to position [25, 0]
click at [522, 110] on img "button" at bounding box center [523, 108] width 19 height 34
click at [530, 110] on img "button" at bounding box center [523, 108] width 19 height 34
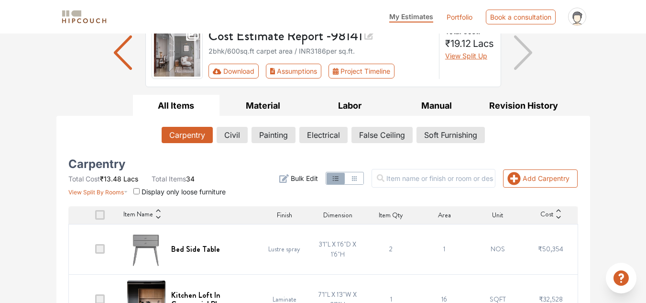
scroll to position [0, 0]
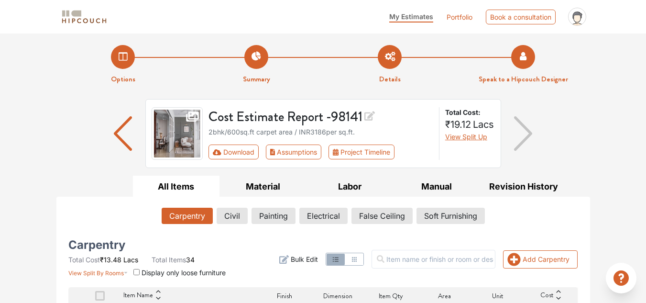
click at [525, 59] on li "Speak to a Hipcouch Designer" at bounding box center [523, 65] width 133 height 40
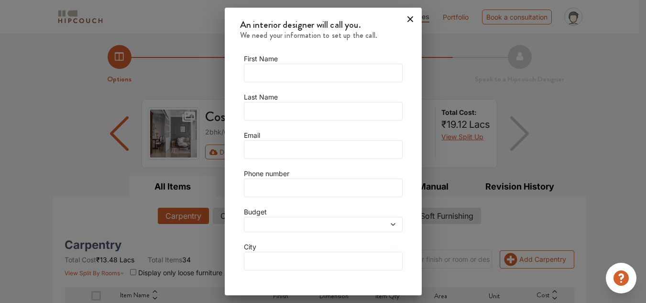
click at [390, 225] on icon at bounding box center [393, 224] width 7 height 7
click at [408, 18] on div at bounding box center [412, 17] width 19 height 19
click at [403, 20] on icon at bounding box center [410, 18] width 15 height 15
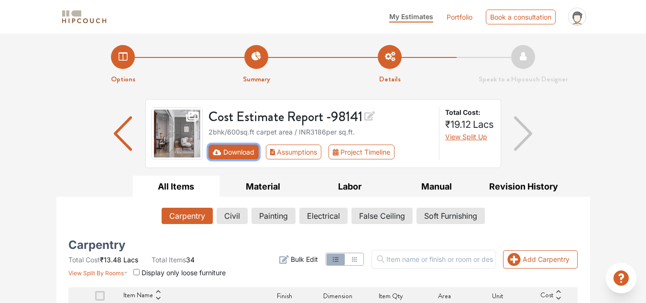
click at [240, 145] on button "Download" at bounding box center [233, 151] width 50 height 15
